Goal: Transaction & Acquisition: Purchase product/service

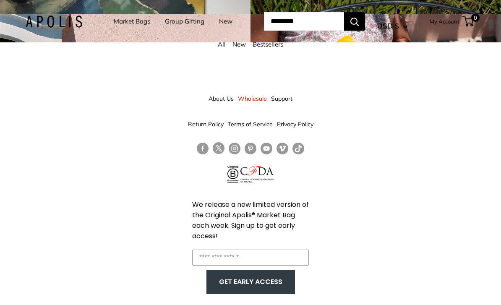
click at [122, 23] on link "Market Bags" at bounding box center [132, 22] width 37 height 12
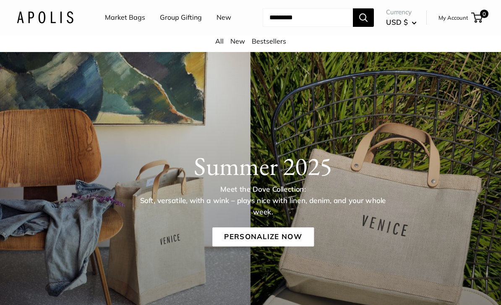
click at [120, 18] on link "Market Bags" at bounding box center [125, 17] width 40 height 13
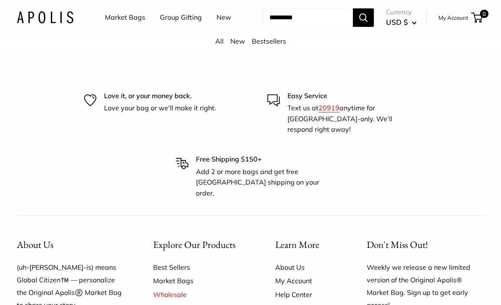
scroll to position [1822, 0]
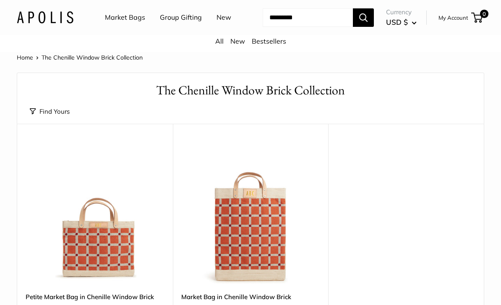
click at [33, 24] on img at bounding box center [45, 17] width 57 height 12
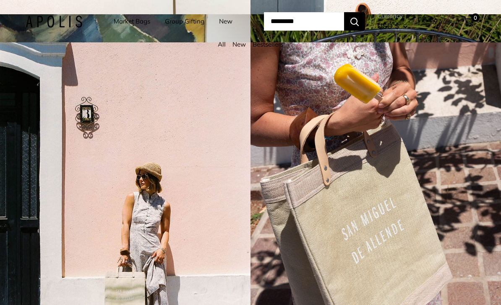
click at [218, 50] on div "All New Bestsellers" at bounding box center [251, 47] width 484 height 16
click at [221, 48] on link "All" at bounding box center [222, 44] width 8 height 8
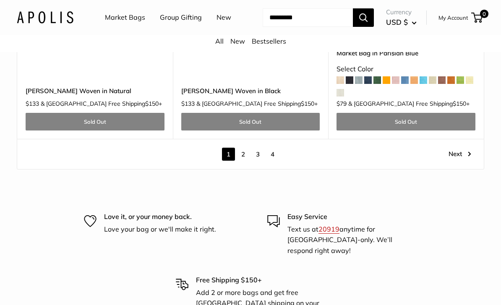
scroll to position [4312, 0]
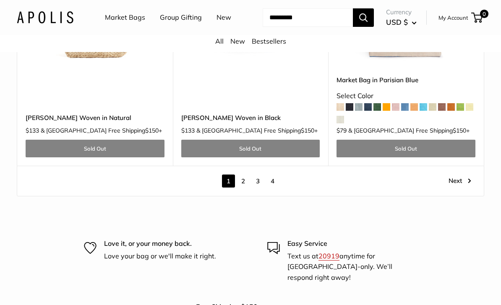
click at [241, 179] on link "2" at bounding box center [243, 181] width 13 height 13
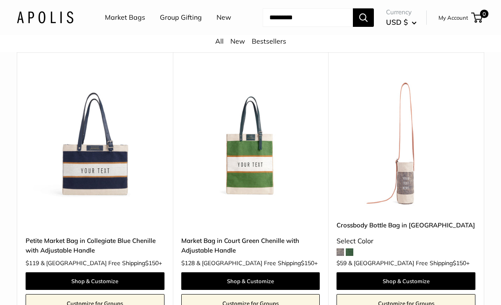
scroll to position [1132, 0]
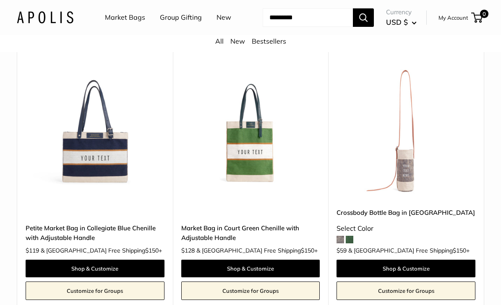
click at [386, 217] on link "Crossbody Bottle Bag in [GEOGRAPHIC_DATA]" at bounding box center [406, 213] width 139 height 10
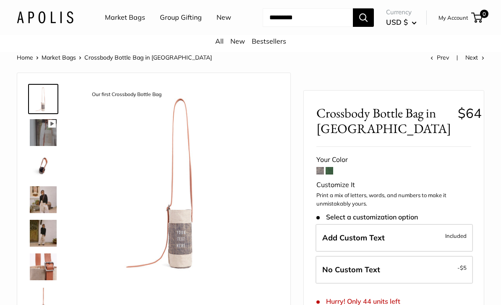
click at [38, 213] on img at bounding box center [43, 199] width 27 height 27
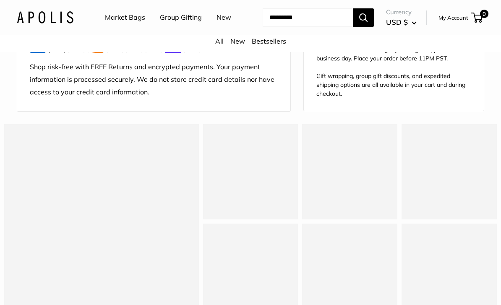
scroll to position [710, 0]
